Goal: Transaction & Acquisition: Purchase product/service

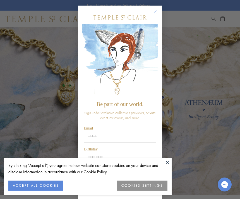
click at [167, 166] on button at bounding box center [168, 162] width 8 height 8
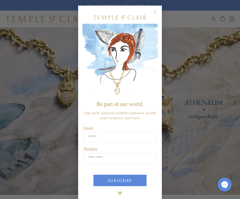
click at [157, 12] on circle "Close dialog" at bounding box center [155, 12] width 7 height 7
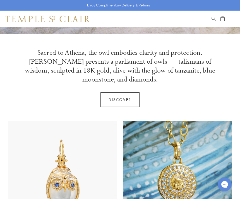
scroll to position [161, 0]
click at [113, 93] on link "Discover" at bounding box center [120, 100] width 39 height 15
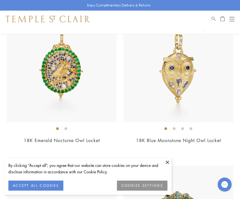
scroll to position [298, 0]
click at [45, 137] on link "18K Emerald Nocturne Owl Locket" at bounding box center [62, 140] width 76 height 6
